Goal: Download file/media

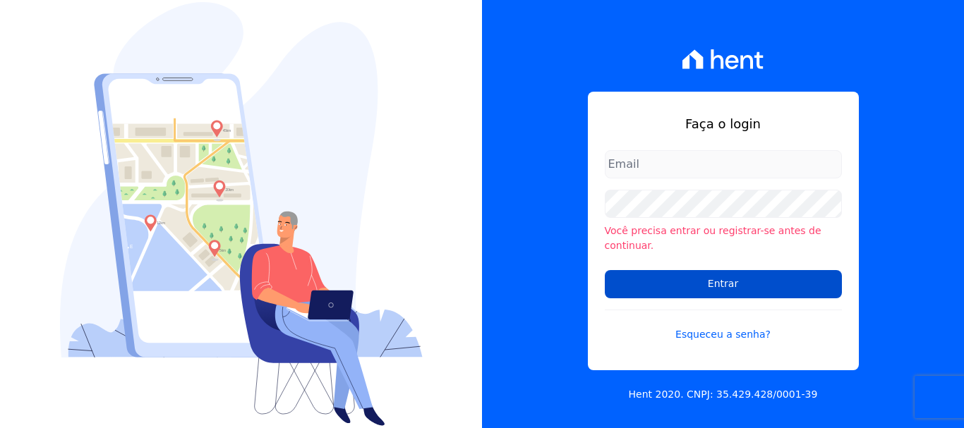
type input "ary@santuzzo.com.br"
click at [718, 276] on input "Entrar" at bounding box center [723, 284] width 237 height 28
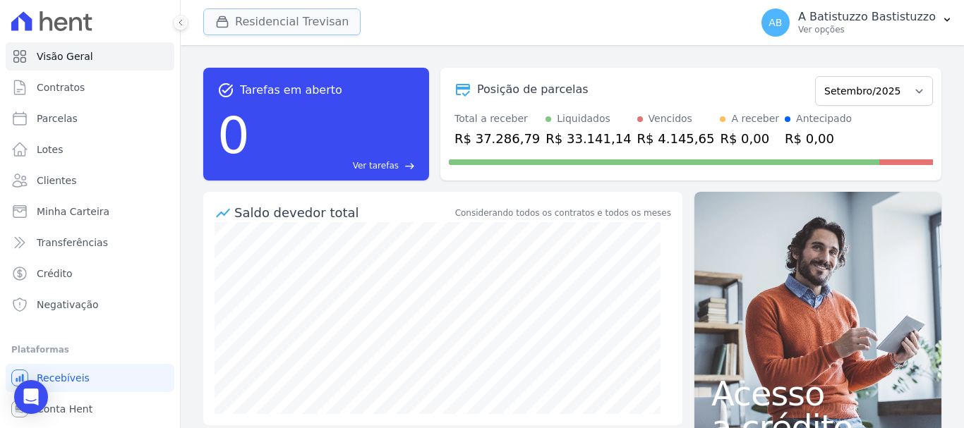
click at [234, 14] on button "Residencial Trevisan" at bounding box center [281, 21] width 157 height 27
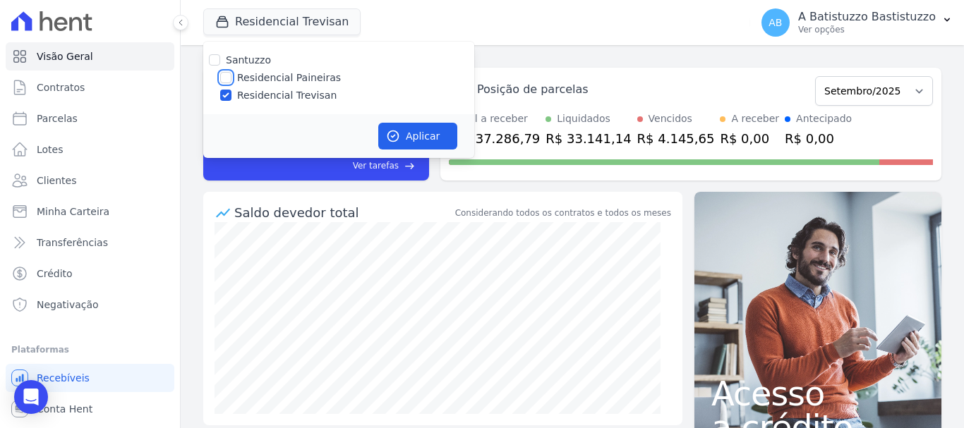
click at [223, 80] on input "Residencial Paineiras" at bounding box center [225, 77] width 11 height 11
checkbox input "true"
click at [224, 95] on input "Residencial Trevisan" at bounding box center [225, 95] width 11 height 11
checkbox input "false"
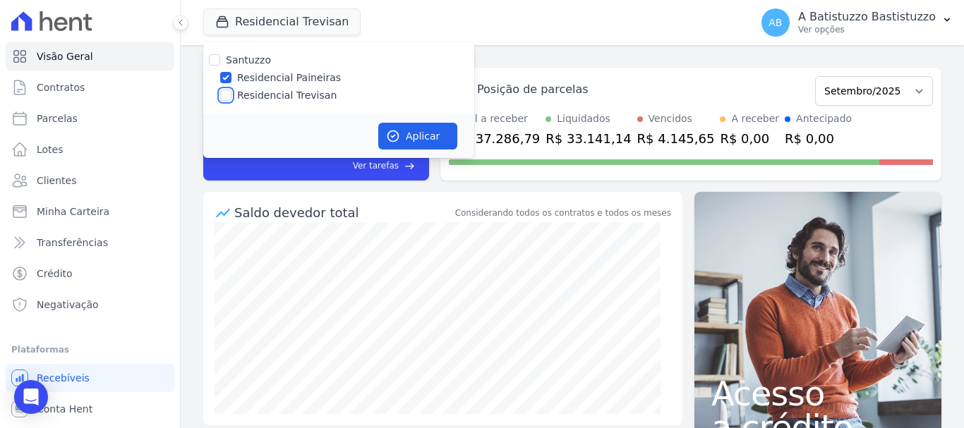
checkbox input "false"
click at [430, 133] on button "Aplicar" at bounding box center [417, 136] width 79 height 27
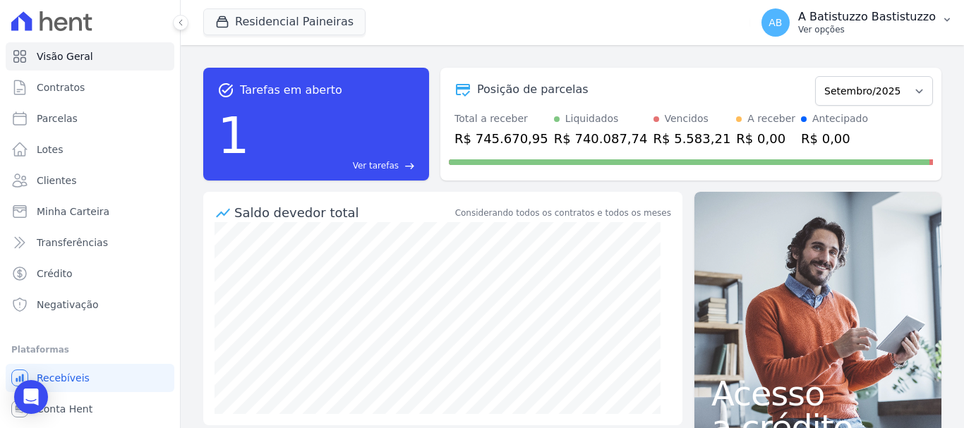
click at [782, 27] on span "AB" at bounding box center [774, 23] width 13 height 10
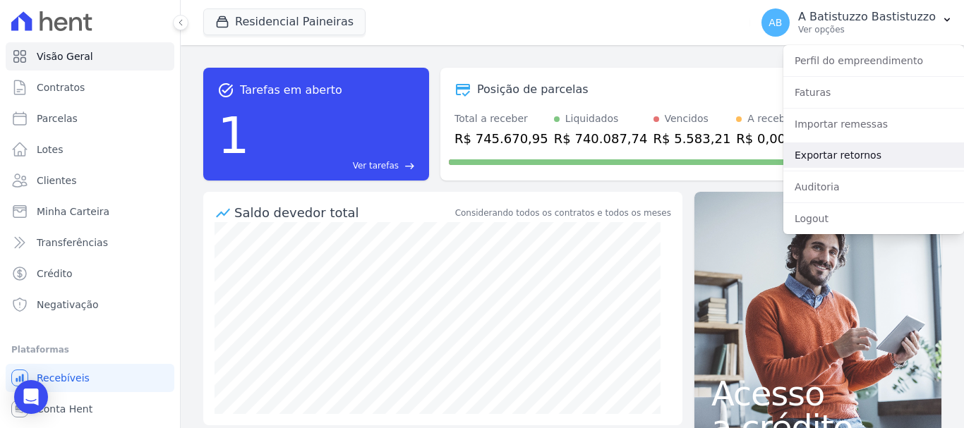
click at [796, 153] on link "Exportar retornos" at bounding box center [873, 154] width 181 height 25
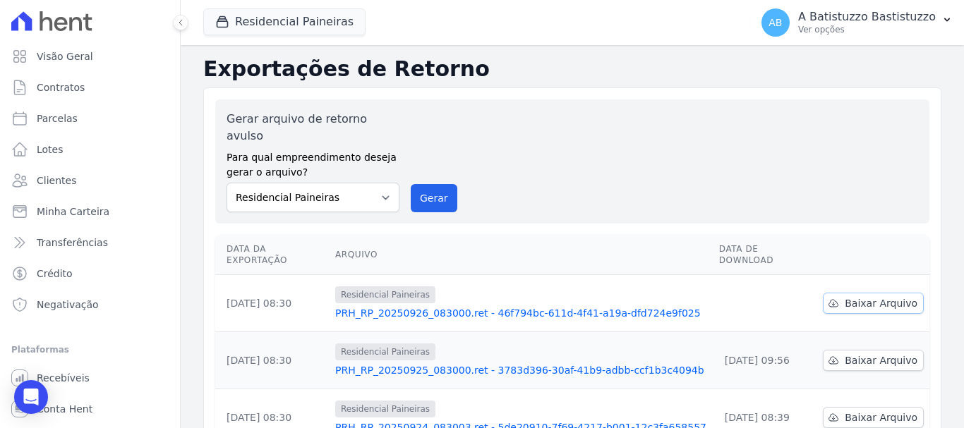
click at [874, 296] on span "Baixar Arquivo" at bounding box center [880, 303] width 73 height 14
click at [461, 306] on link "PRH_RP_20250926_083000.ret - 46f794bc-611d-4f41-a19a-dfd724e9f025" at bounding box center [521, 313] width 372 height 14
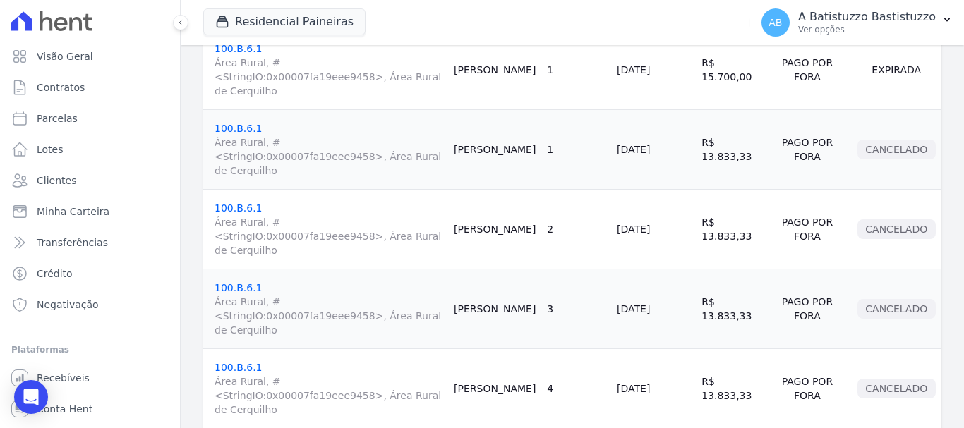
scroll to position [479, 0]
